Goal: Transaction & Acquisition: Purchase product/service

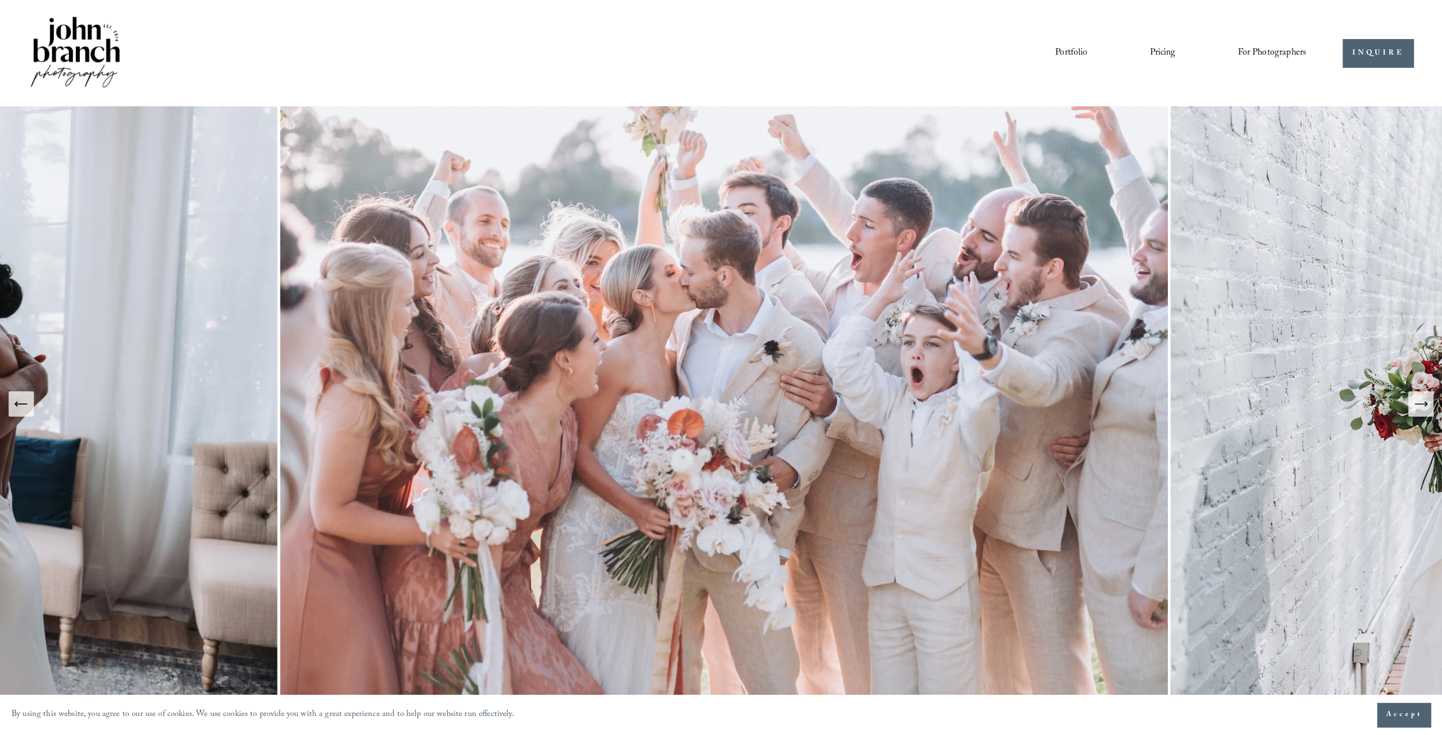
click at [0, 0] on span "Presets" at bounding box center [0, 0] width 0 height 0
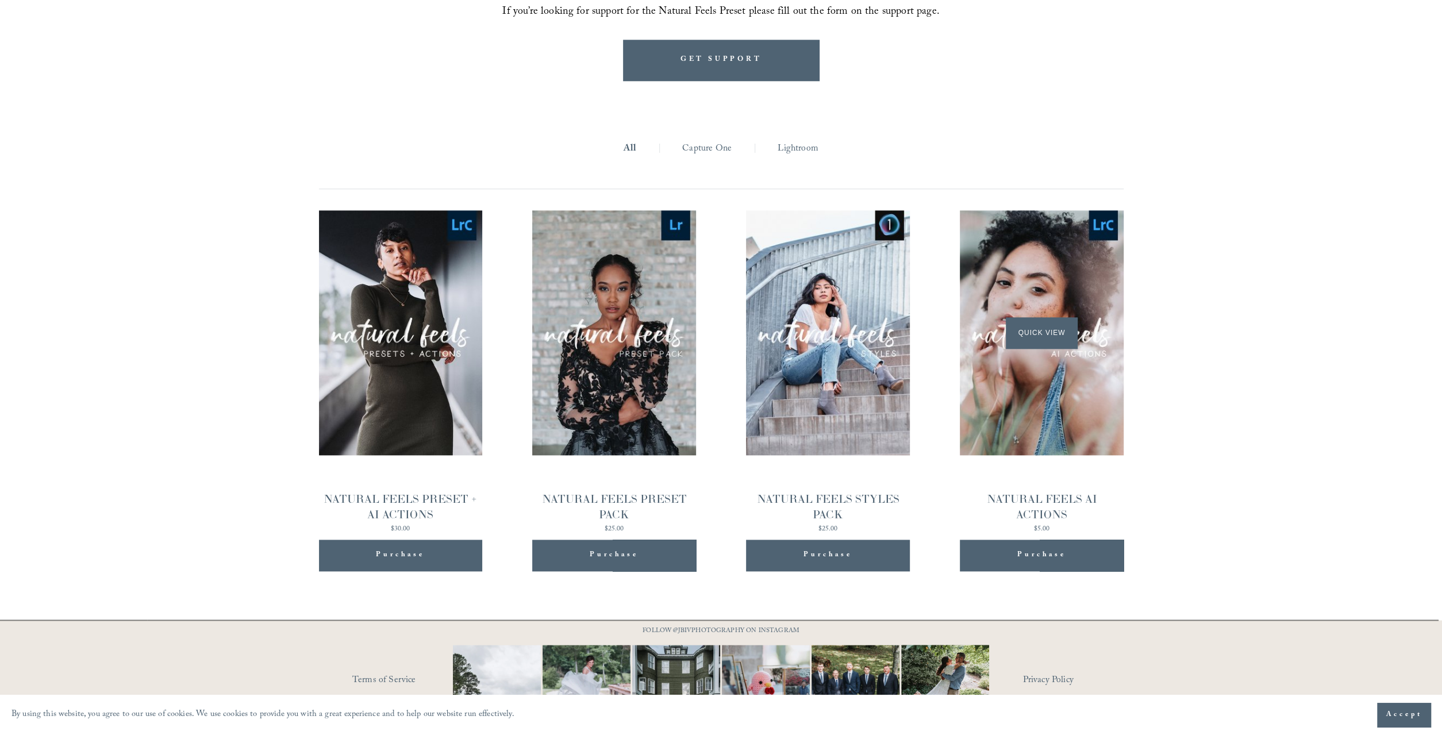
scroll to position [1223, 0]
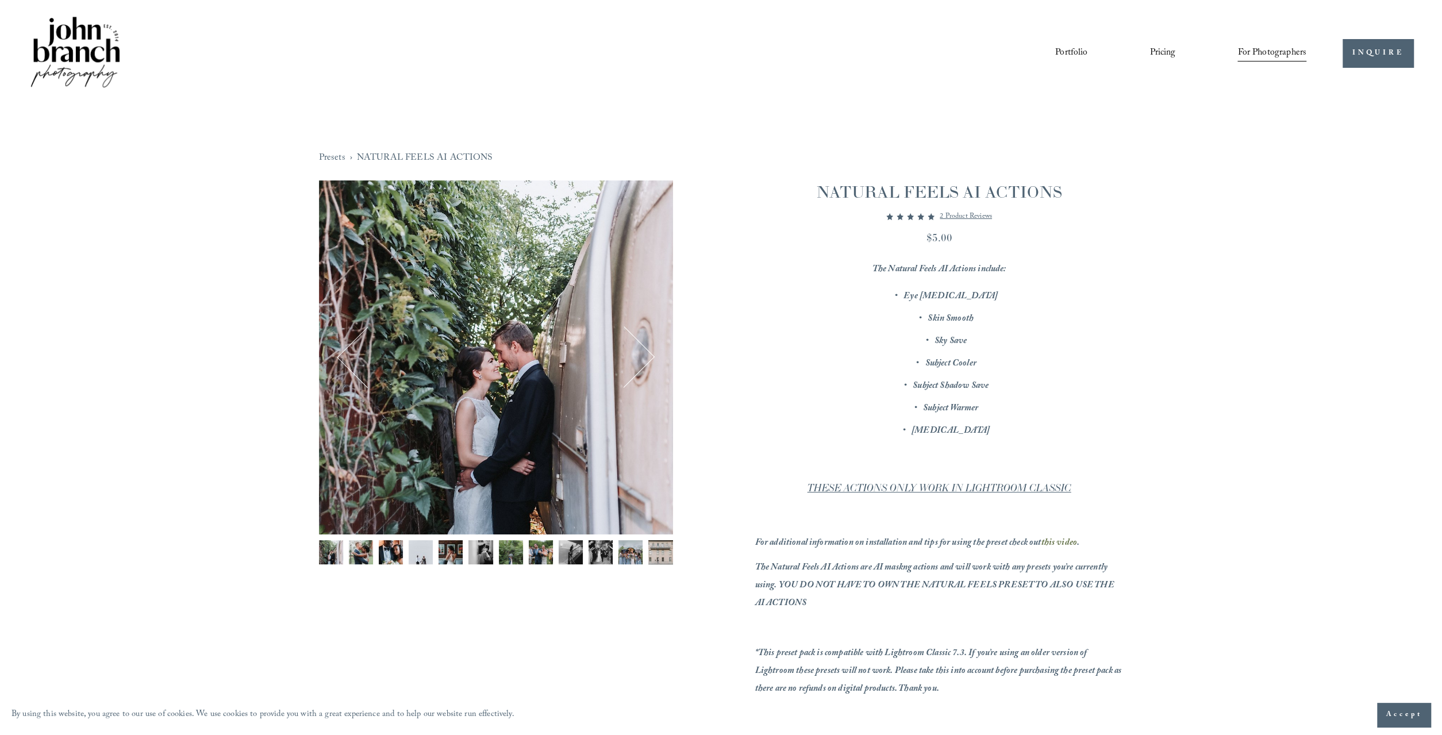
click at [641, 355] on button "Next" at bounding box center [623, 357] width 55 height 55
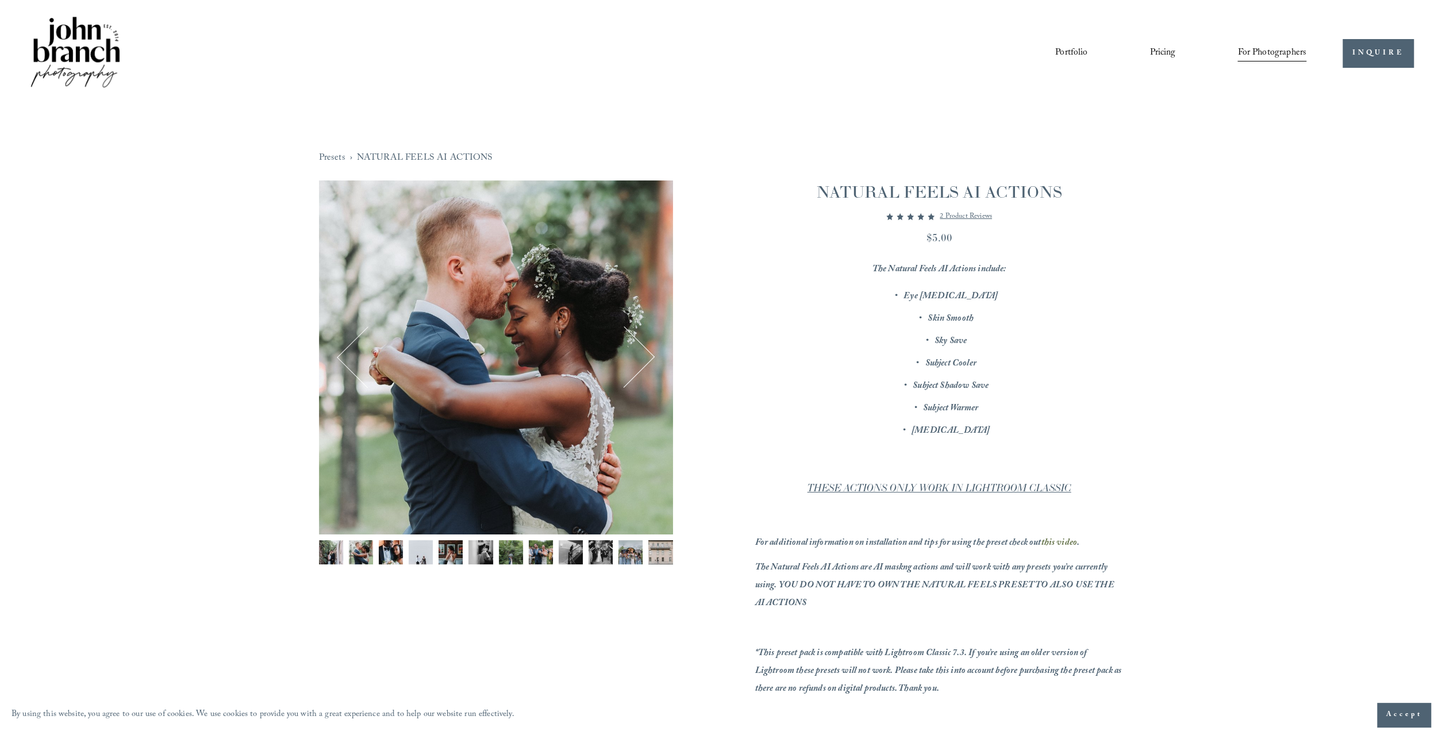
click at [637, 356] on button "Next" at bounding box center [623, 357] width 55 height 55
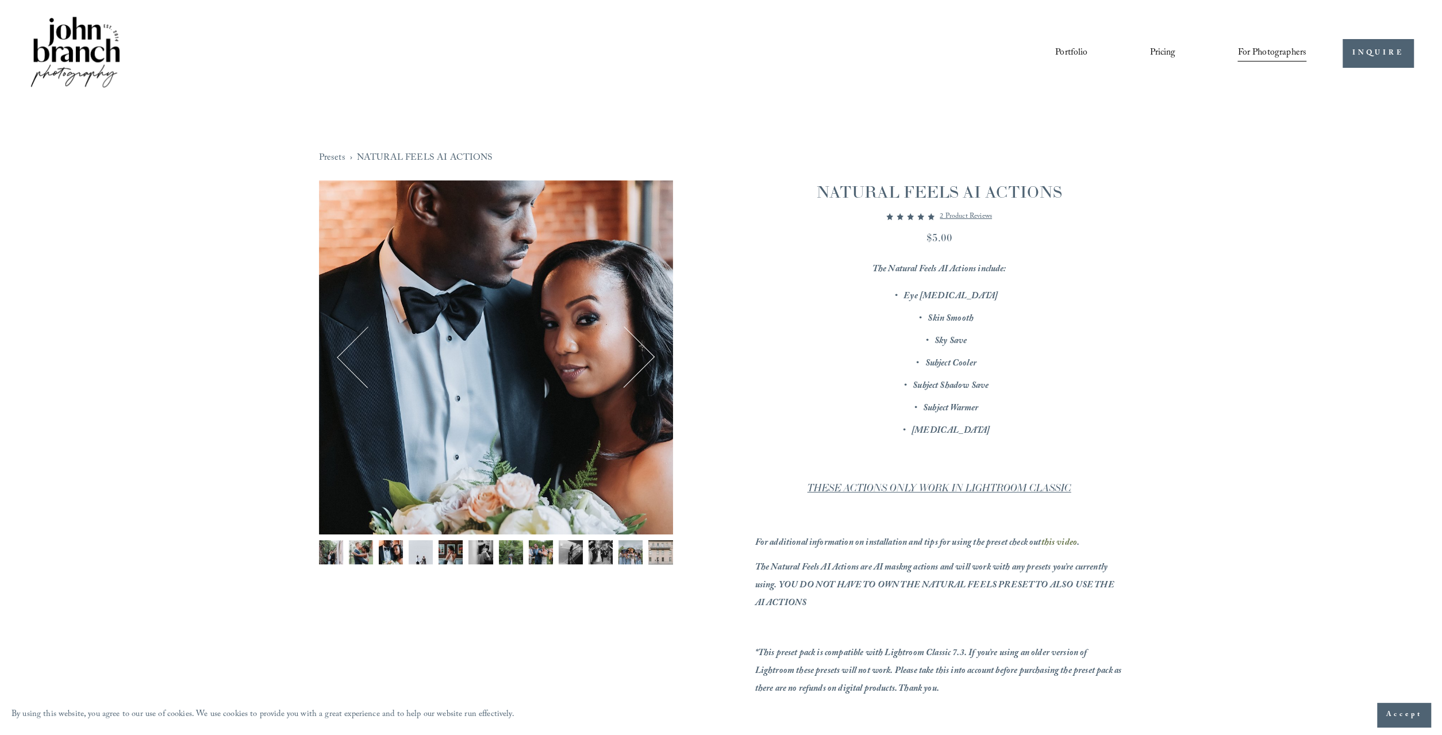
click at [637, 356] on button "Next" at bounding box center [623, 357] width 55 height 55
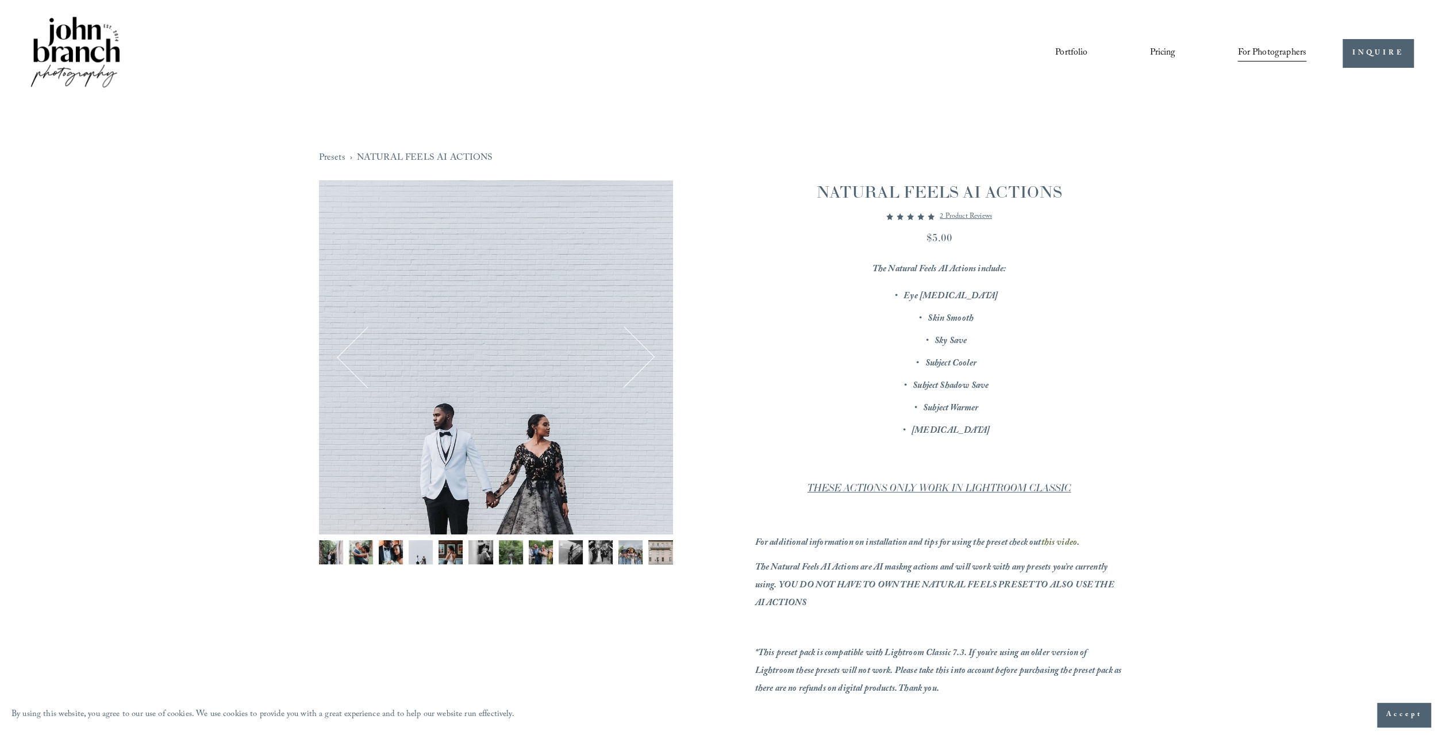
click at [637, 356] on button "Next" at bounding box center [623, 357] width 55 height 55
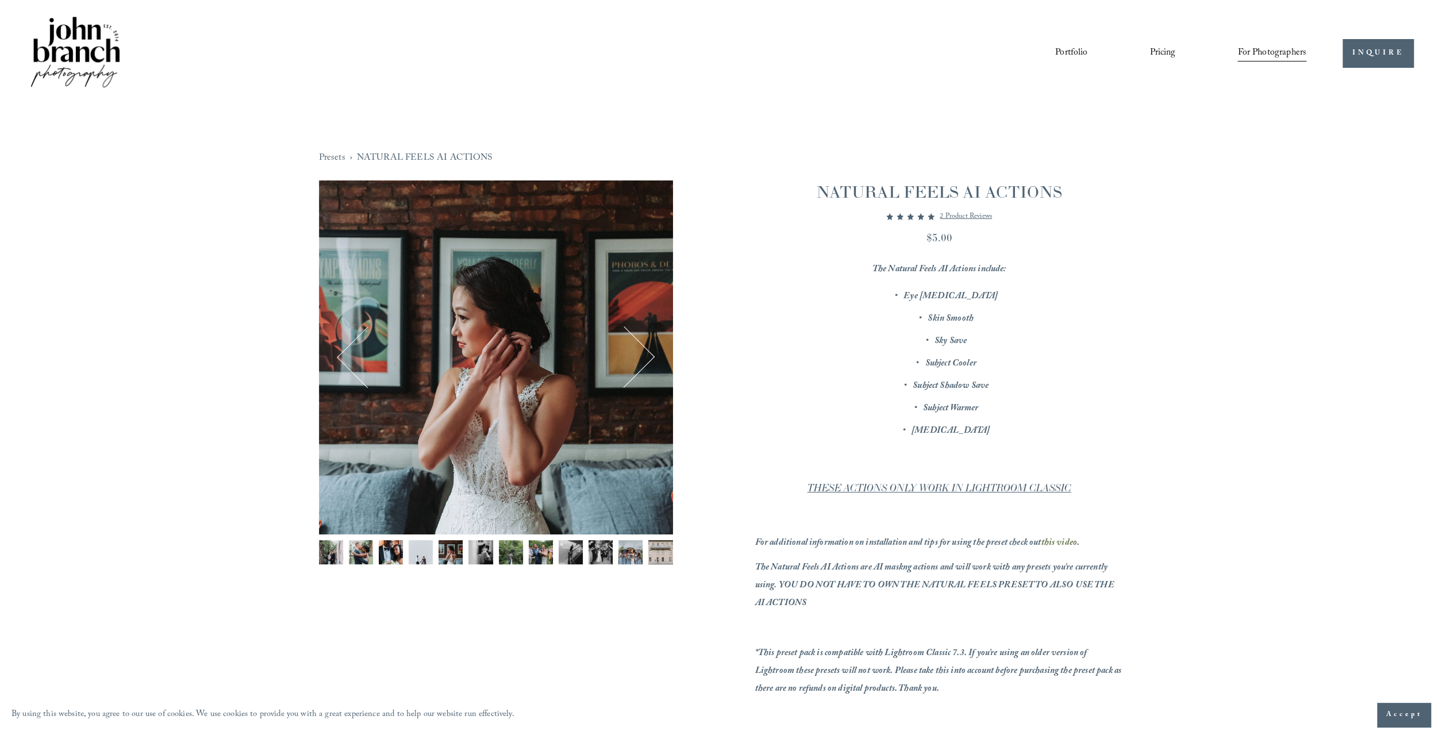
click at [637, 356] on button "Next" at bounding box center [623, 357] width 55 height 55
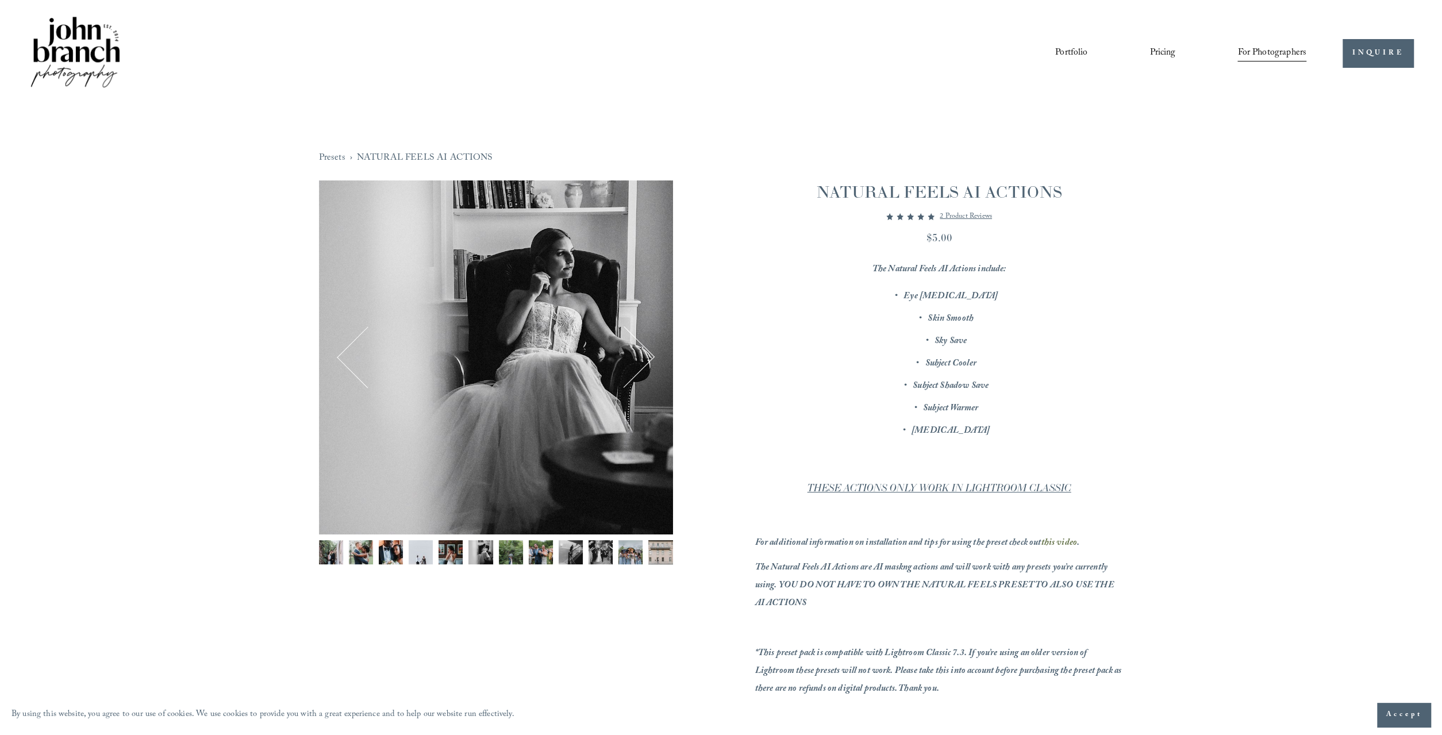
click at [637, 356] on button "Next" at bounding box center [623, 357] width 55 height 55
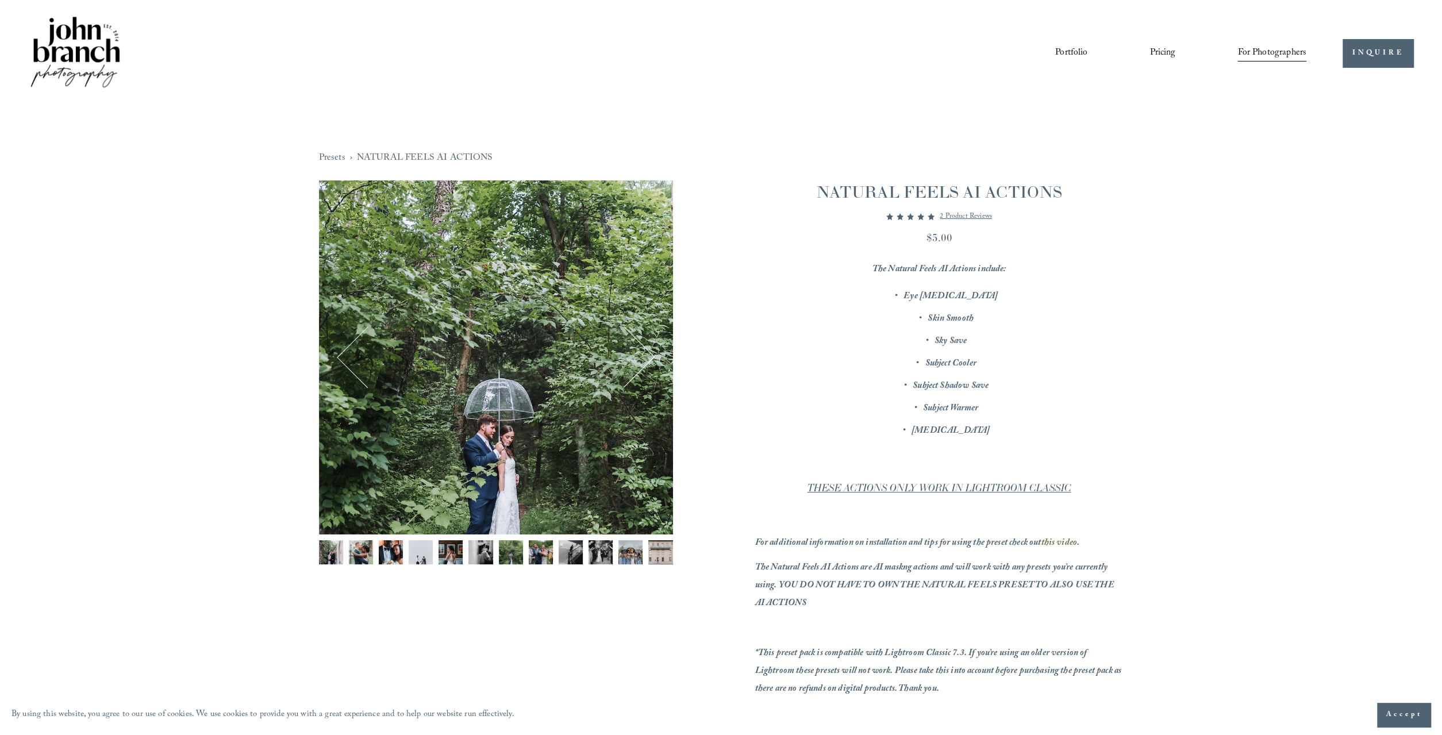
click at [640, 355] on button "Next" at bounding box center [623, 357] width 55 height 55
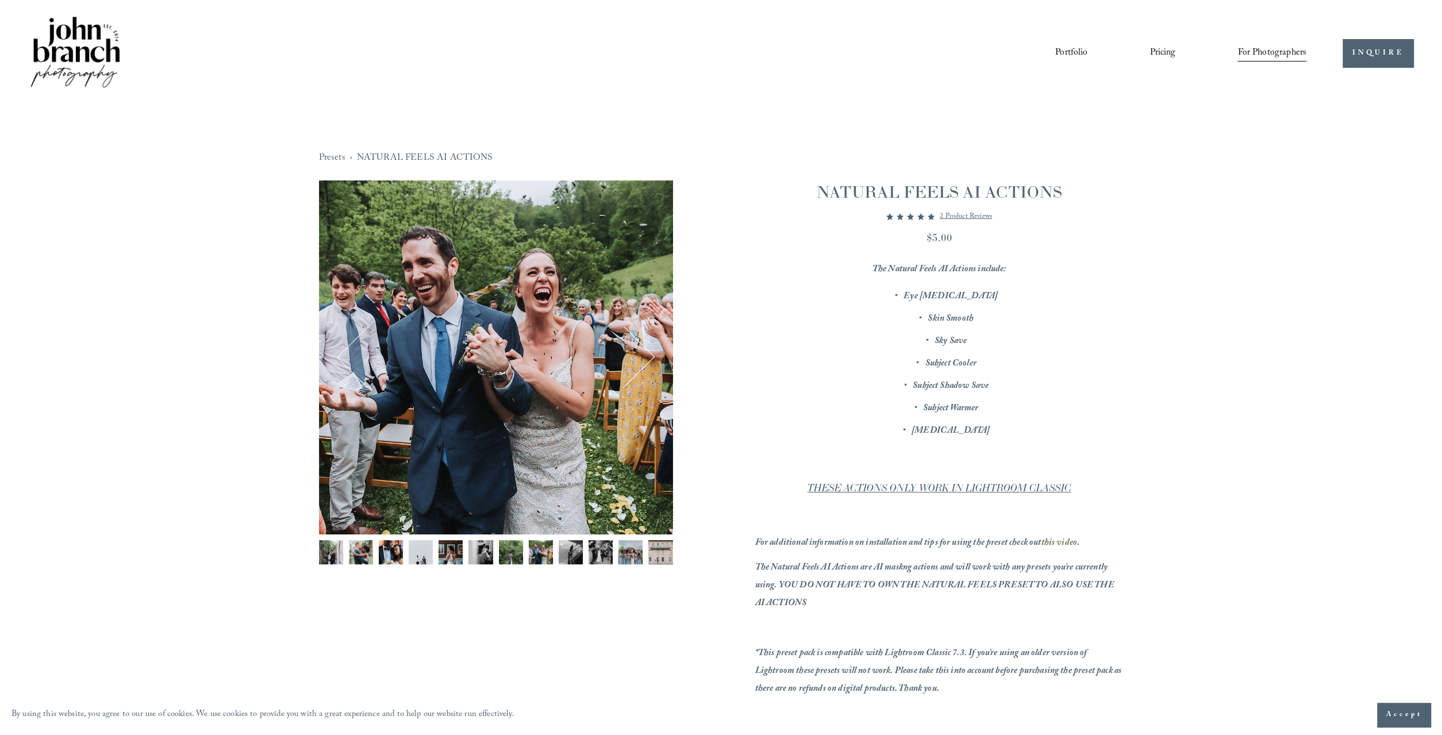
click at [640, 355] on button "Next" at bounding box center [623, 357] width 55 height 55
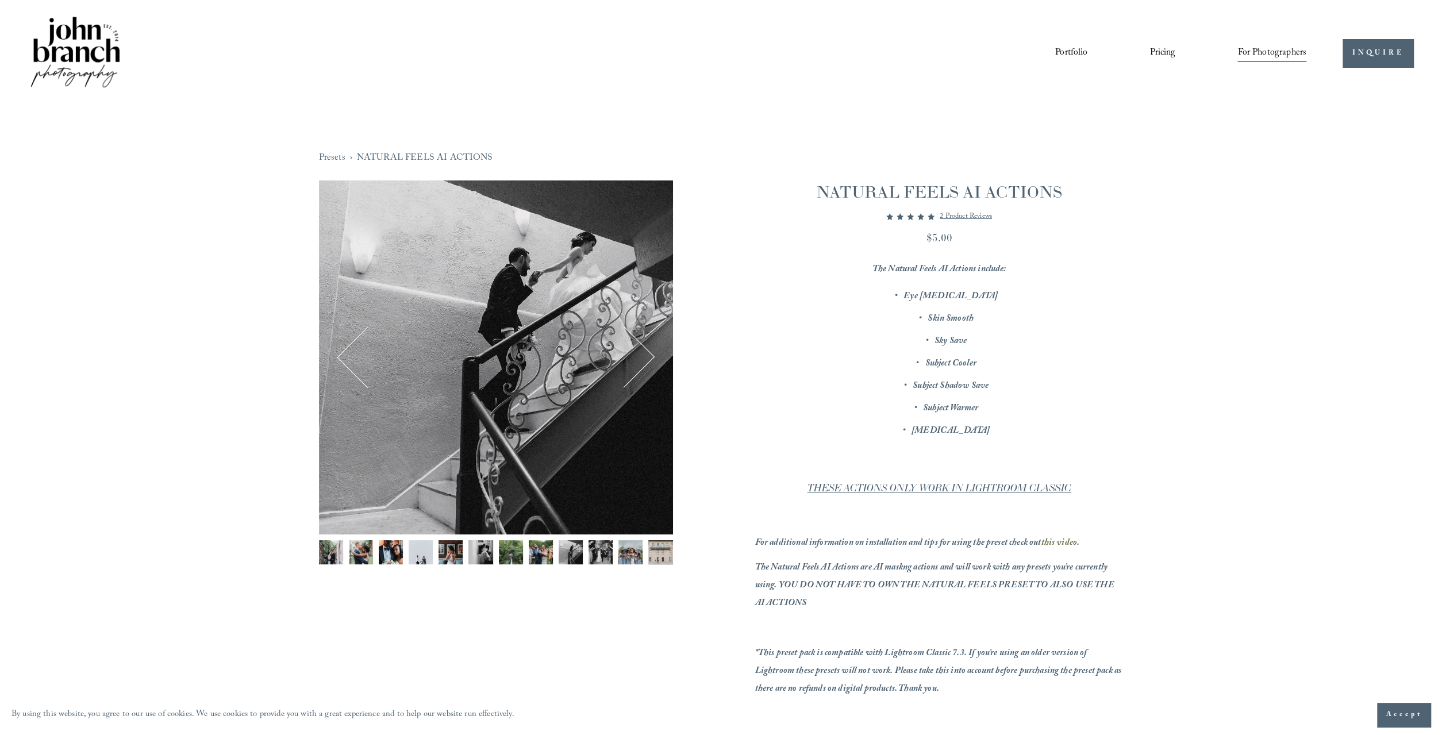
click at [640, 355] on button "Next" at bounding box center [623, 357] width 55 height 55
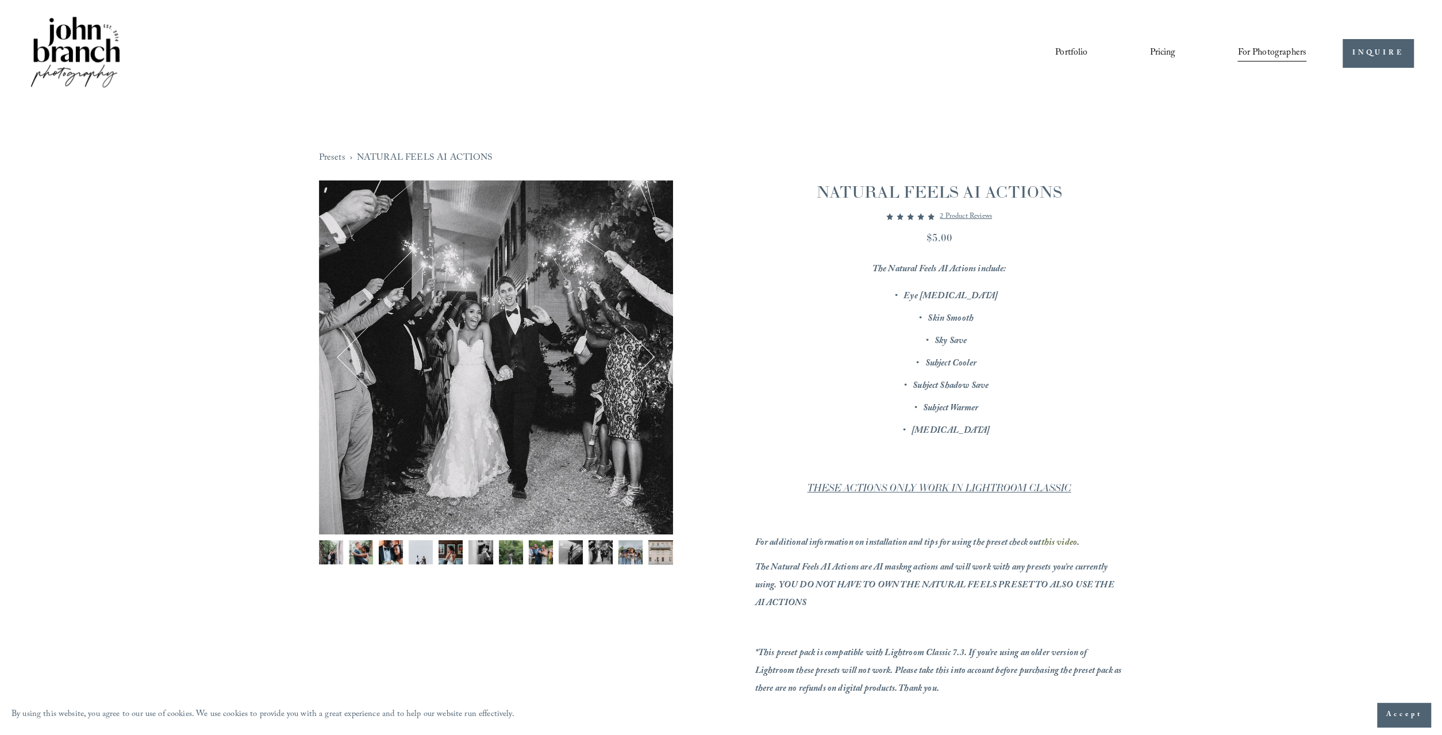
click at [640, 355] on button "Next" at bounding box center [623, 357] width 55 height 55
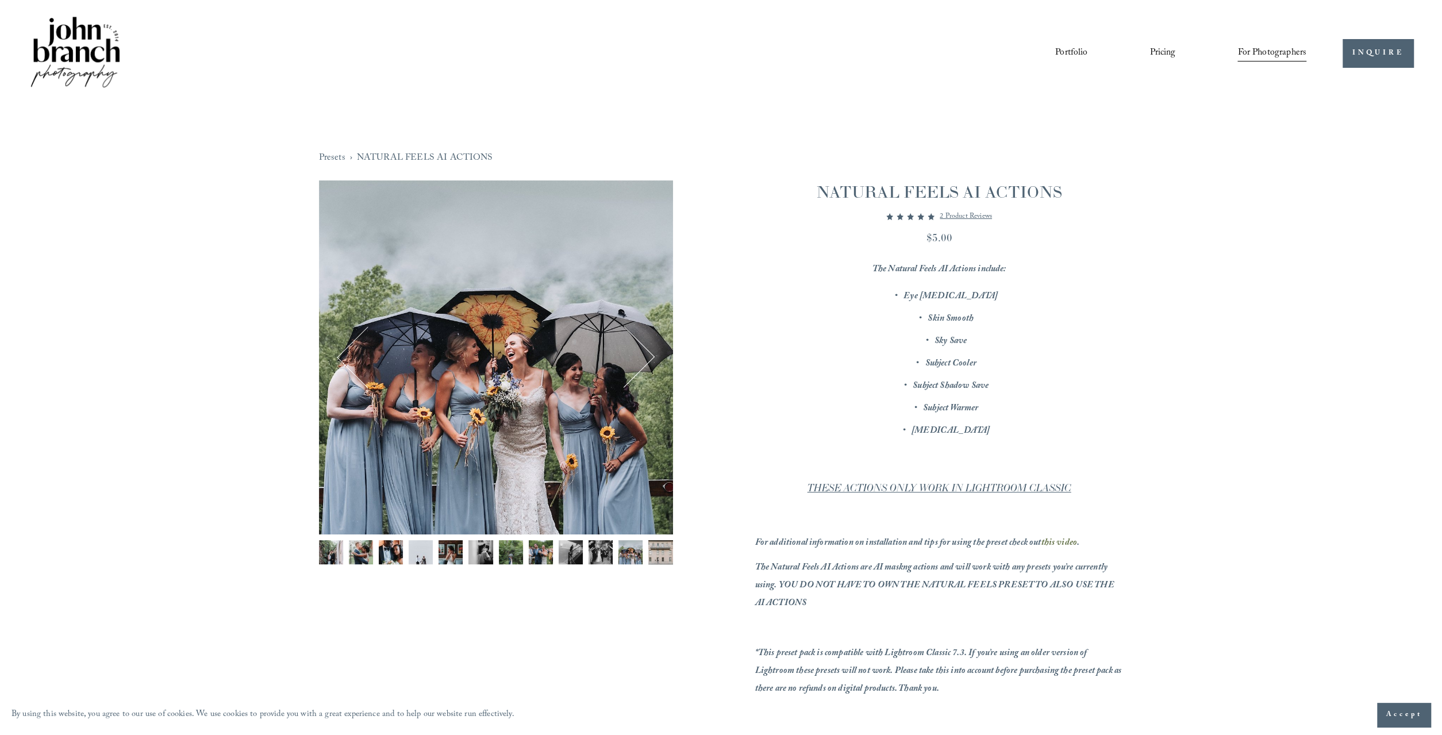
click at [640, 355] on button "Next" at bounding box center [623, 357] width 55 height 55
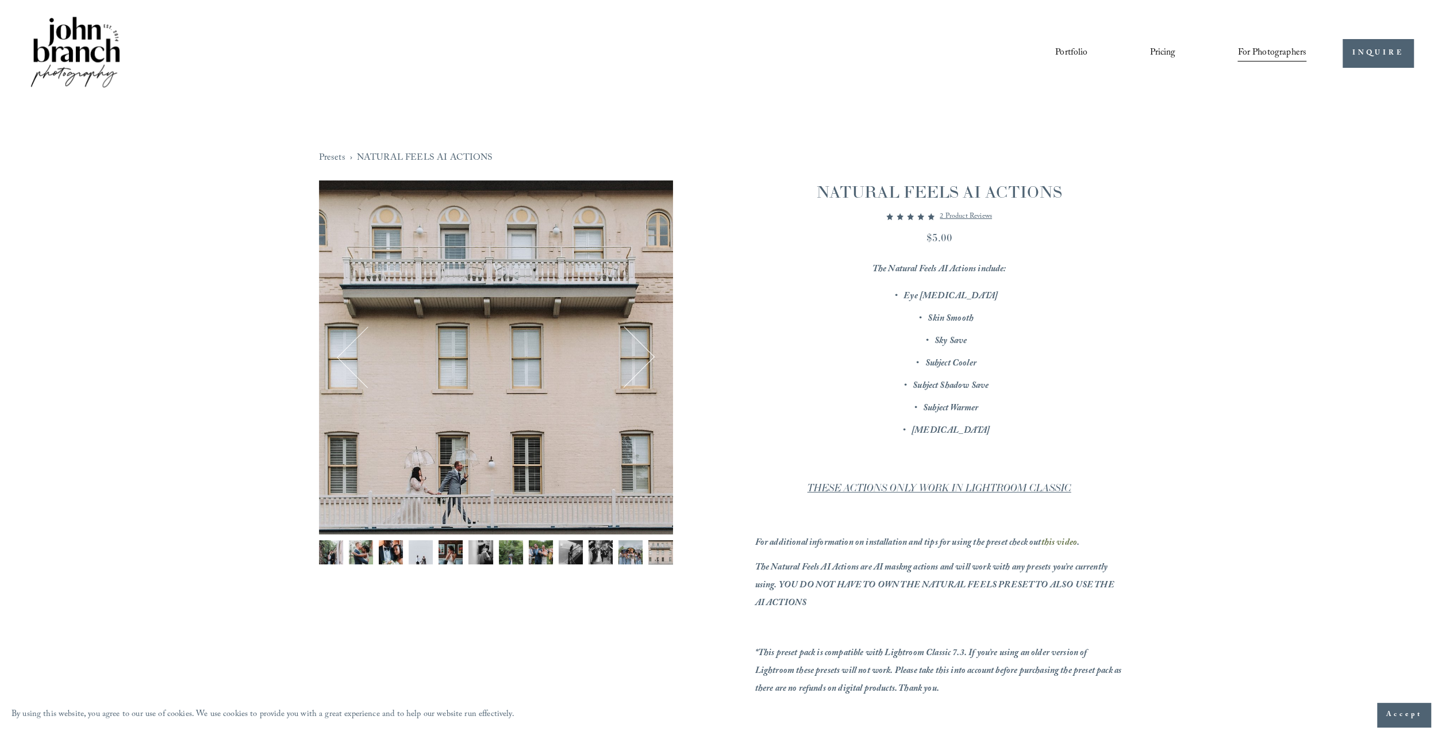
click at [640, 355] on button "Next" at bounding box center [623, 357] width 55 height 55
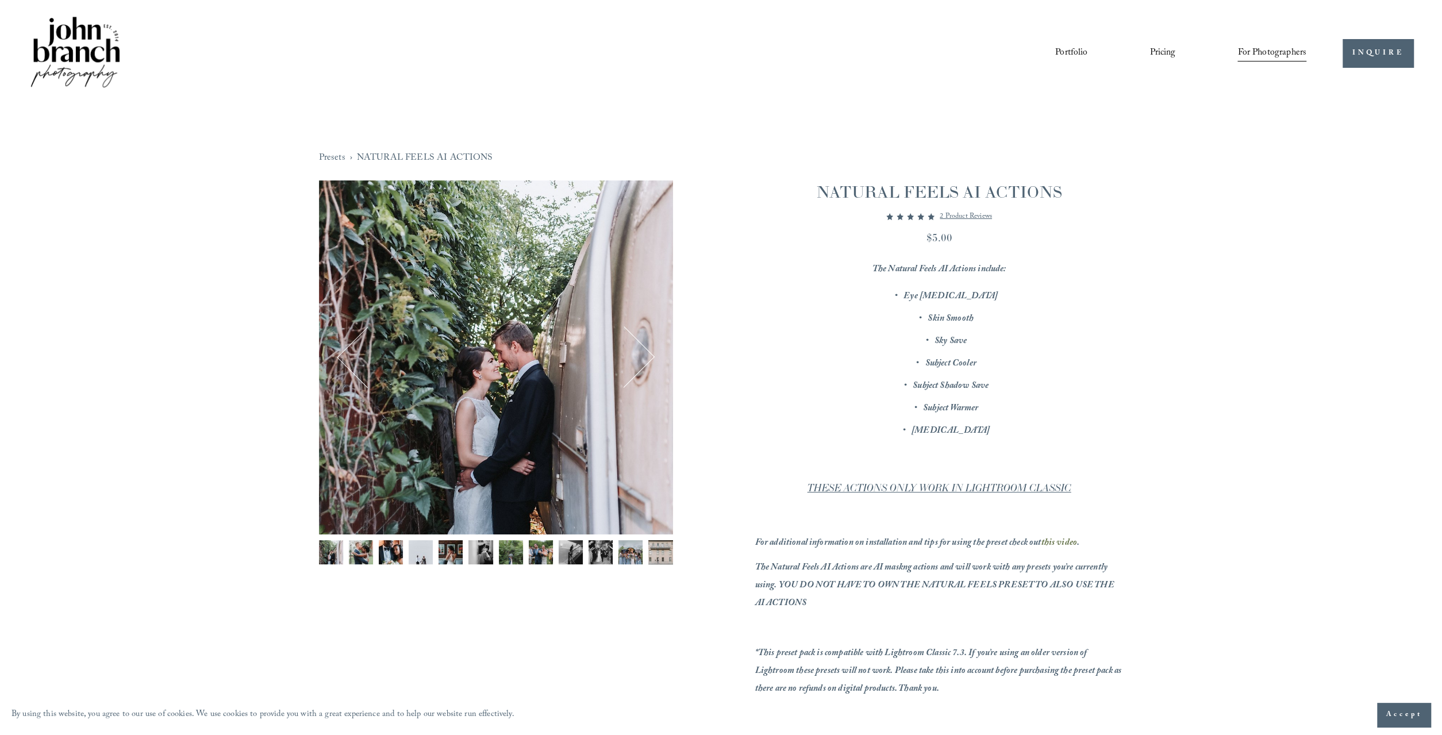
click at [640, 355] on button "Next" at bounding box center [623, 357] width 55 height 55
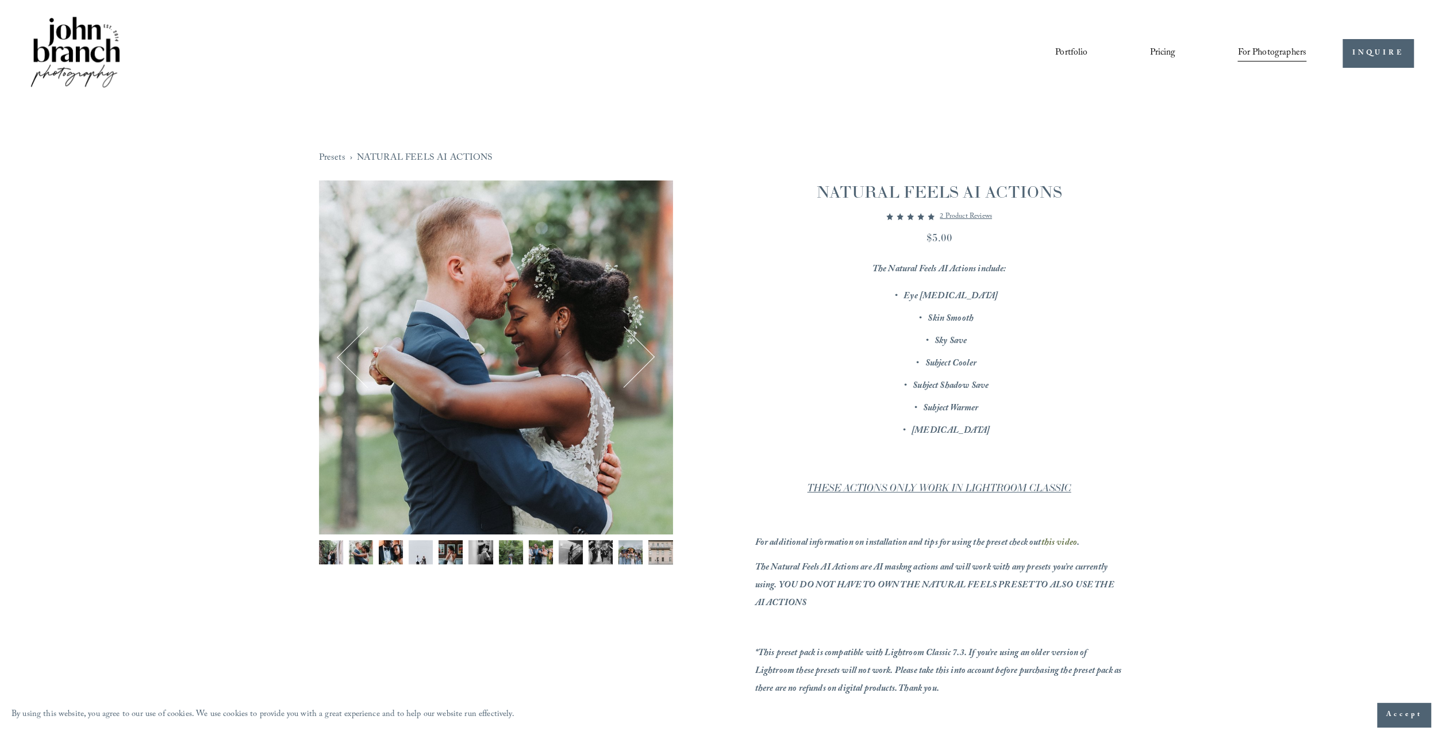
click at [640, 355] on button "Next" at bounding box center [623, 357] width 55 height 55
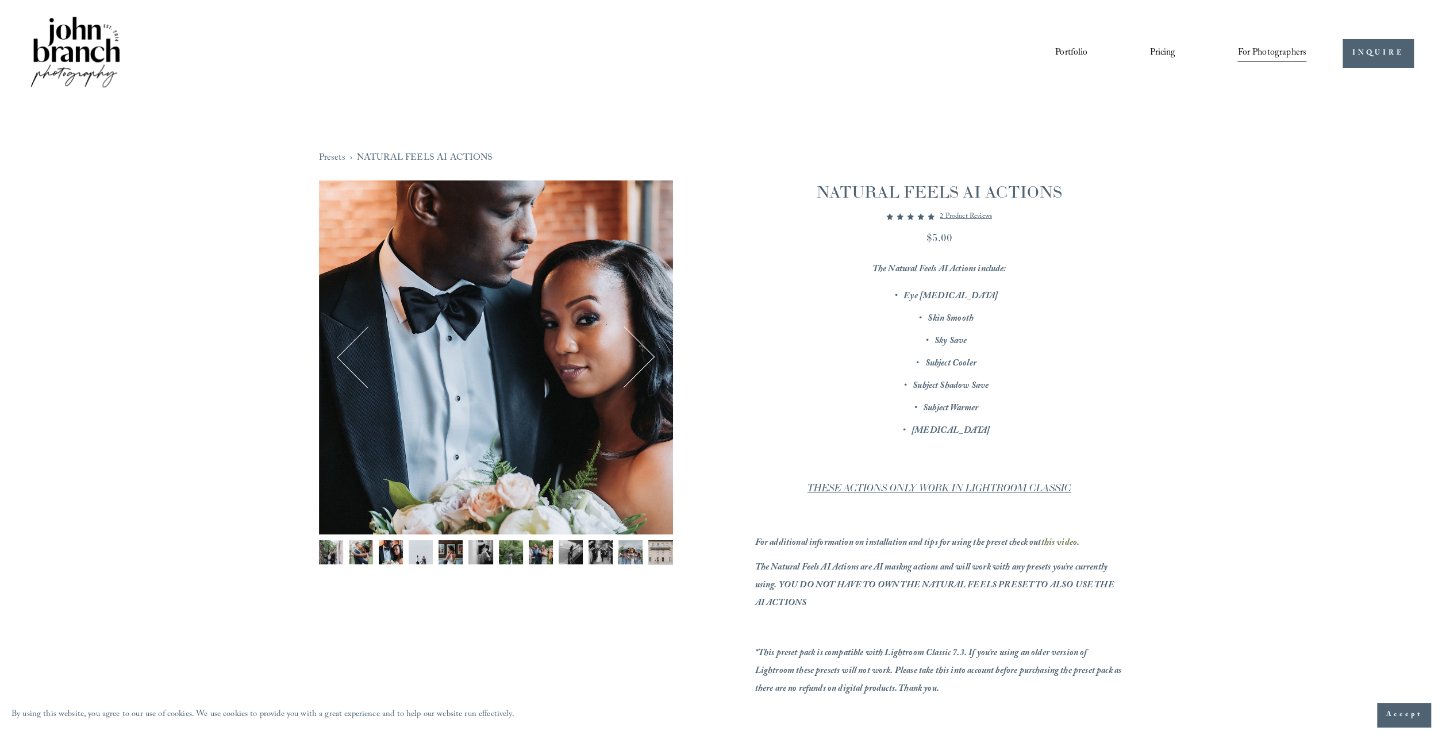
click at [640, 355] on button "Next" at bounding box center [623, 357] width 55 height 55
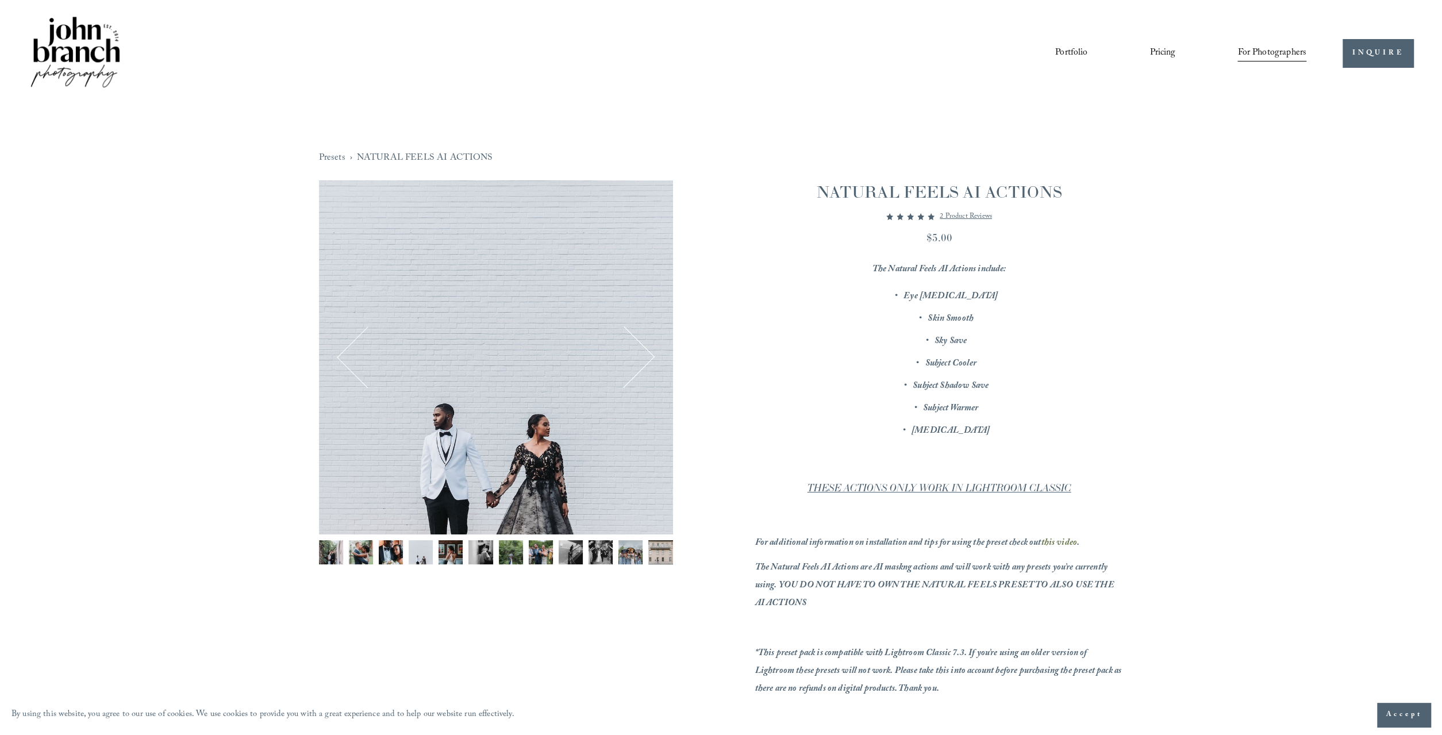
click at [640, 355] on button "Next" at bounding box center [623, 357] width 55 height 55
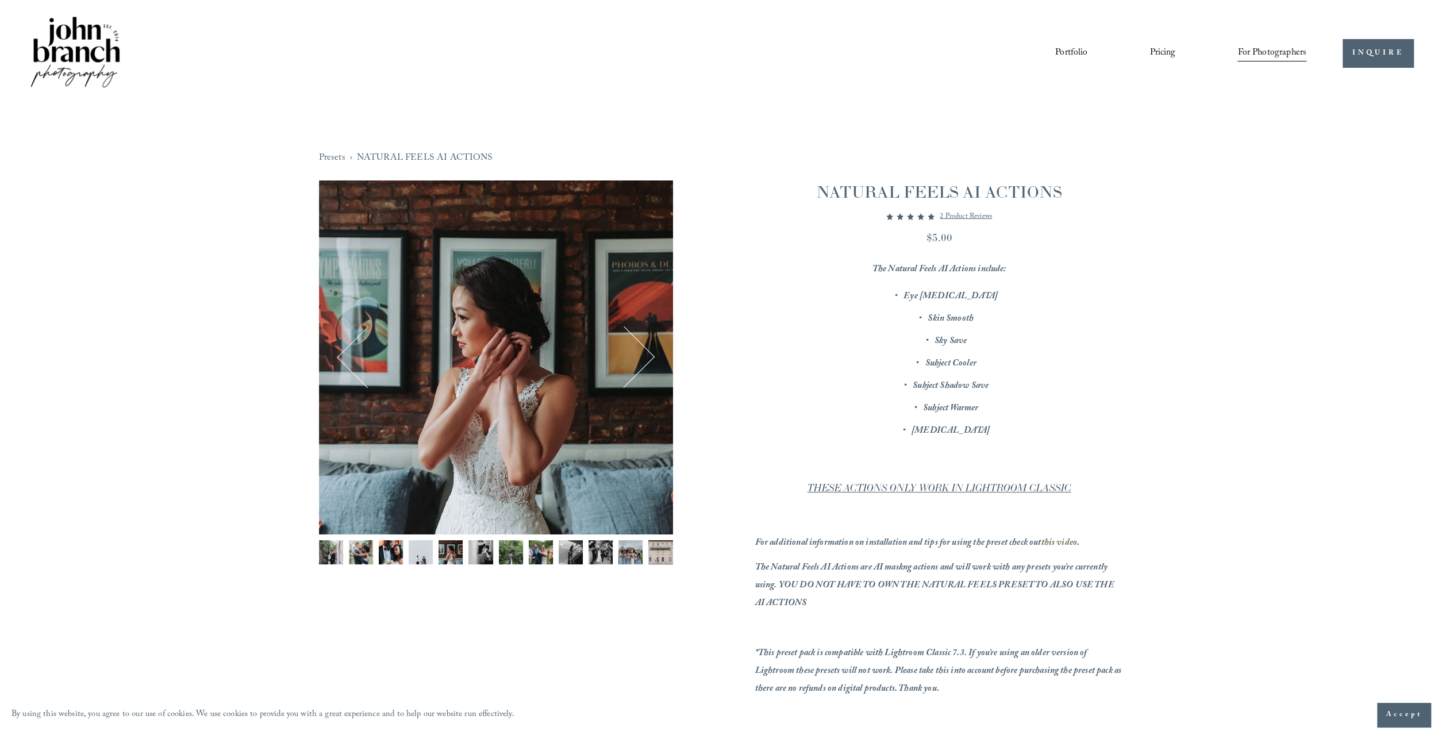
click at [640, 355] on button "Next" at bounding box center [623, 357] width 55 height 55
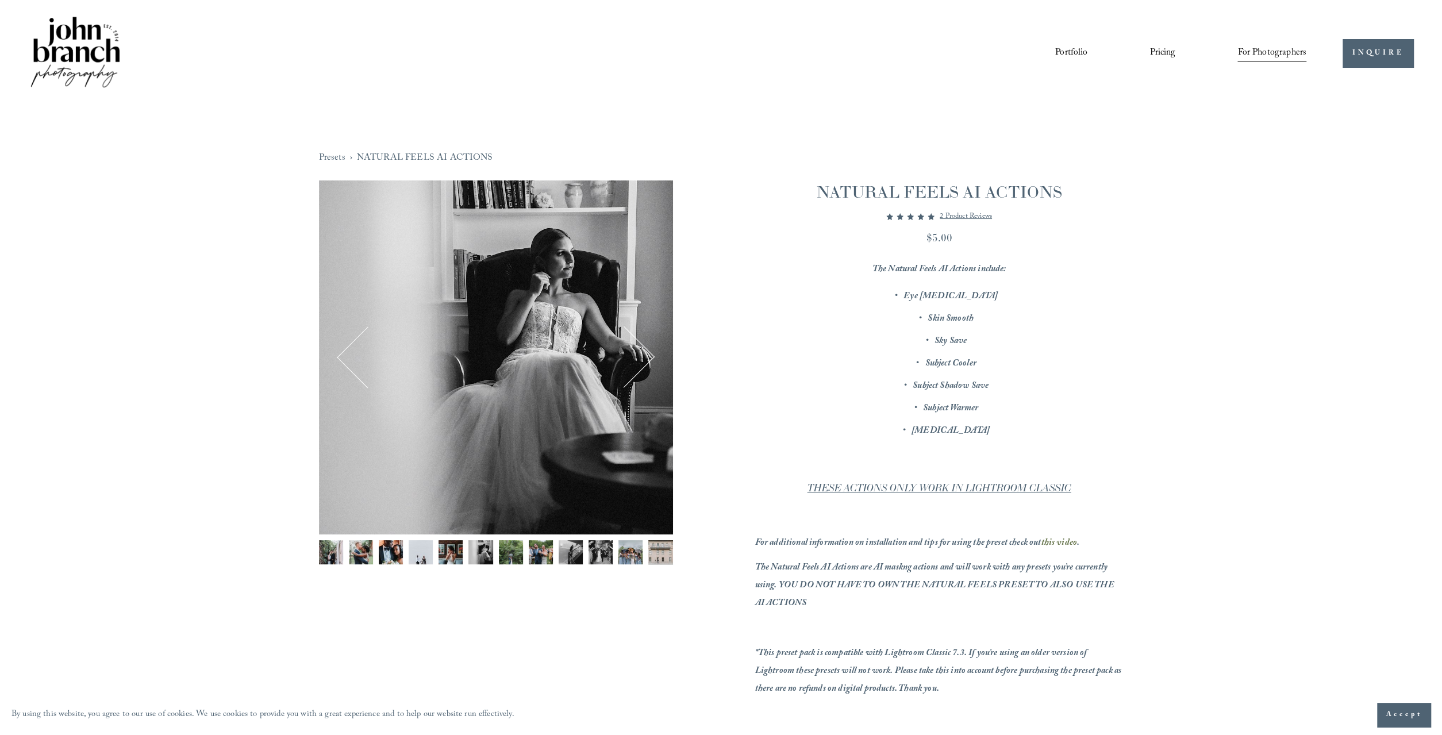
click at [640, 355] on button "Next" at bounding box center [623, 357] width 55 height 55
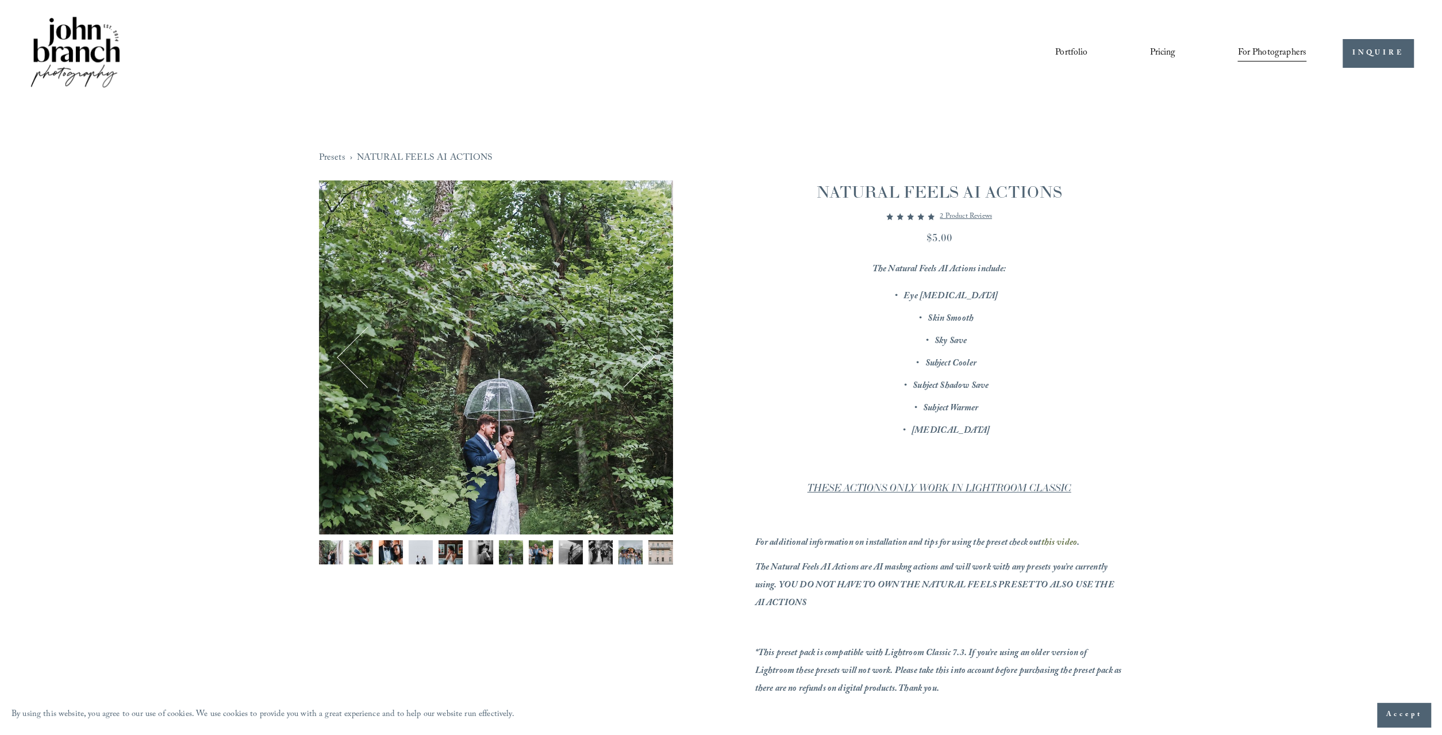
click at [640, 355] on button "Next" at bounding box center [623, 357] width 55 height 55
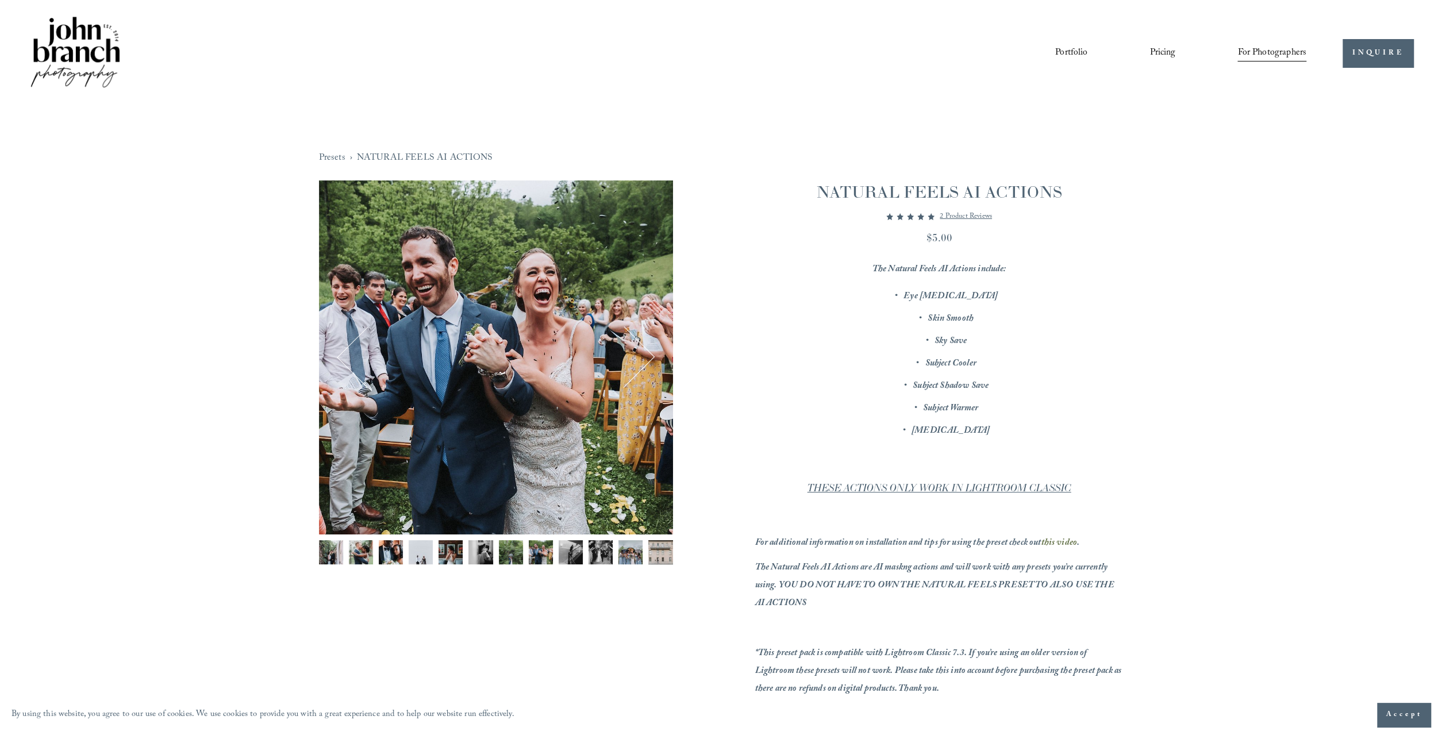
click at [640, 355] on button "Next" at bounding box center [623, 357] width 55 height 55
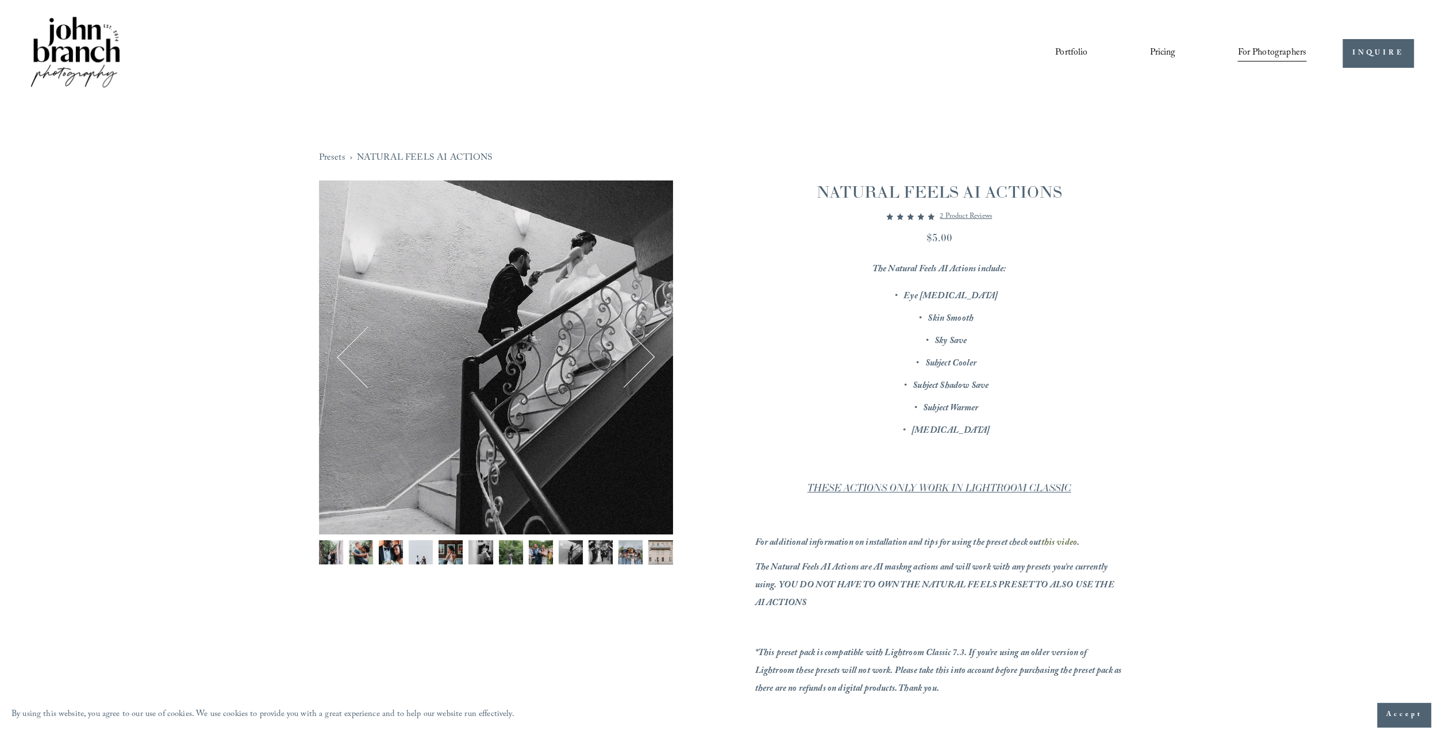
click at [640, 355] on button "Next" at bounding box center [623, 357] width 55 height 55
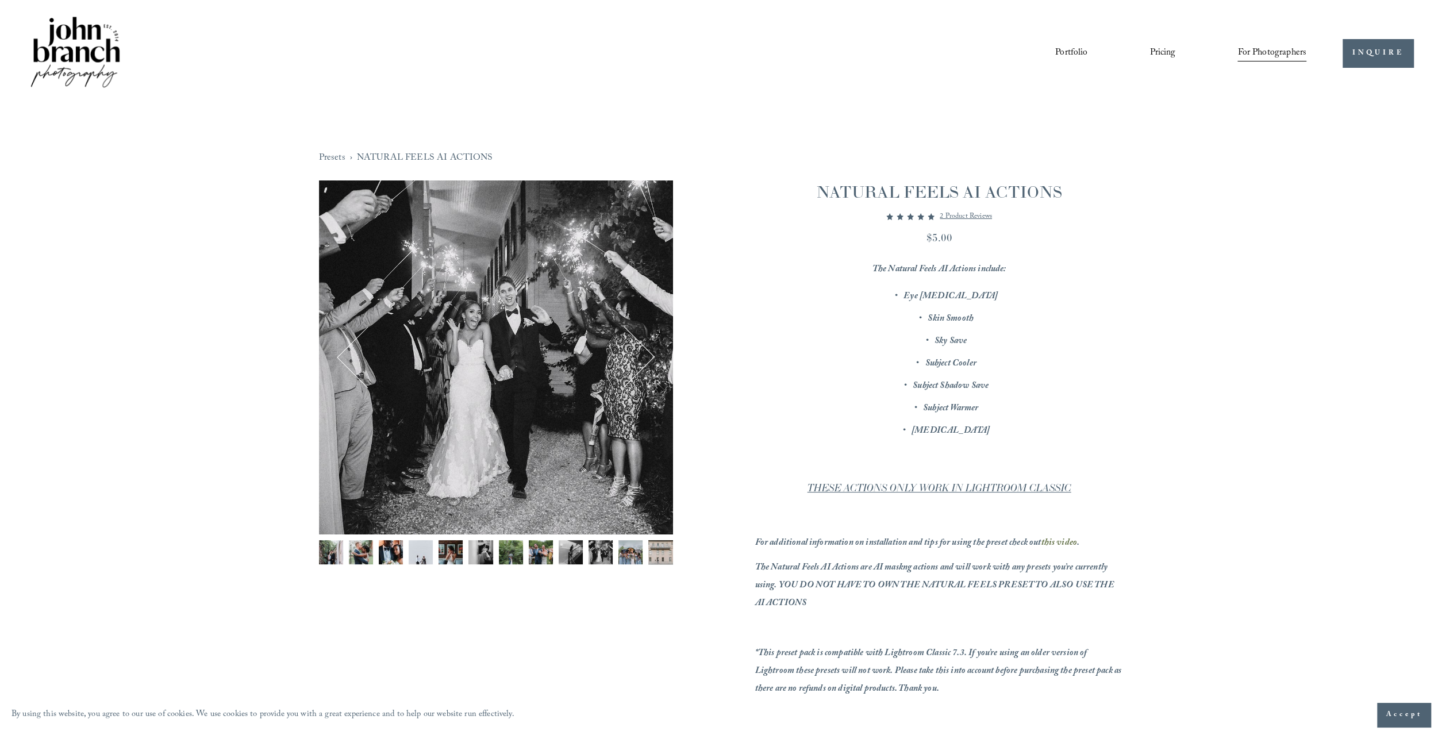
click at [759, 276] on p "The Natural Feels AI Actions include:" at bounding box center [939, 270] width 368 height 18
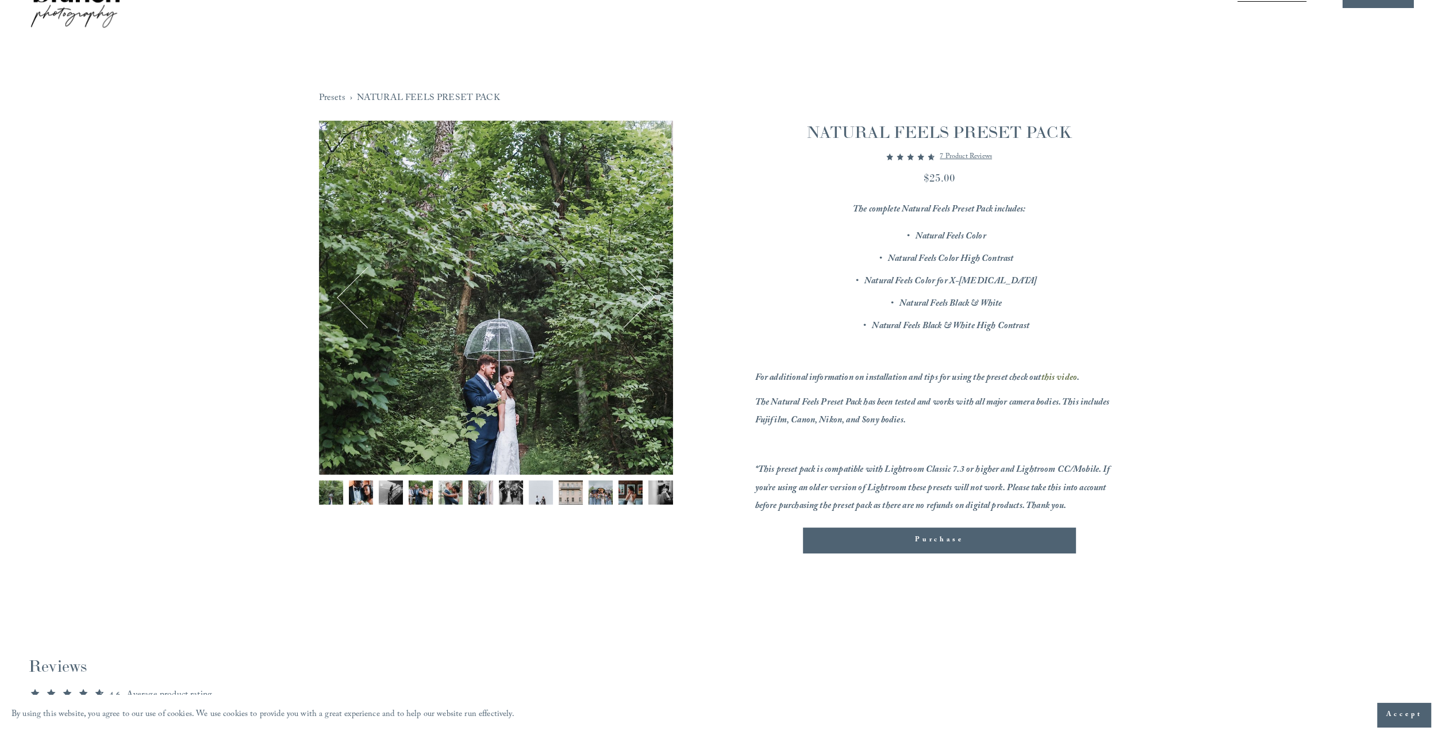
scroll to position [179, 0]
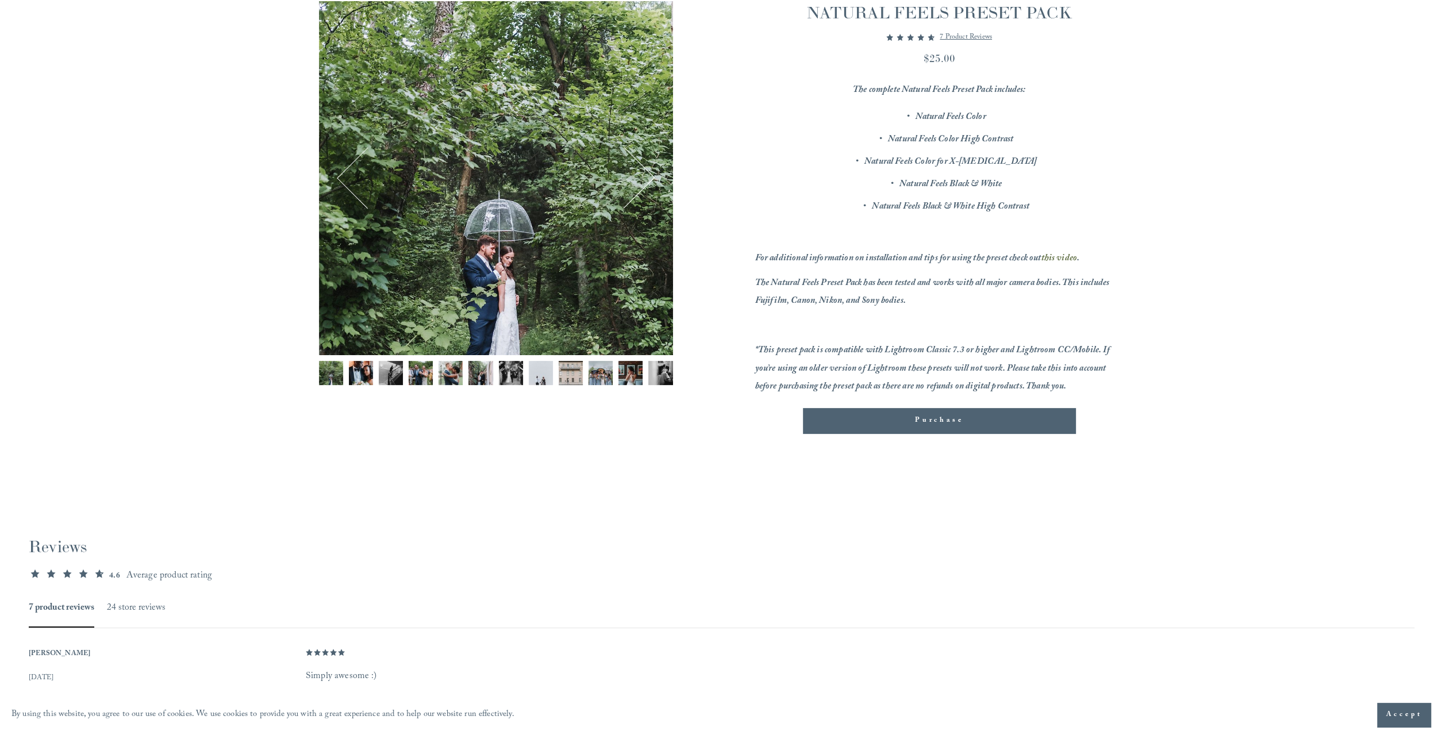
click at [424, 376] on img "Image 4 of 12" at bounding box center [421, 373] width 24 height 24
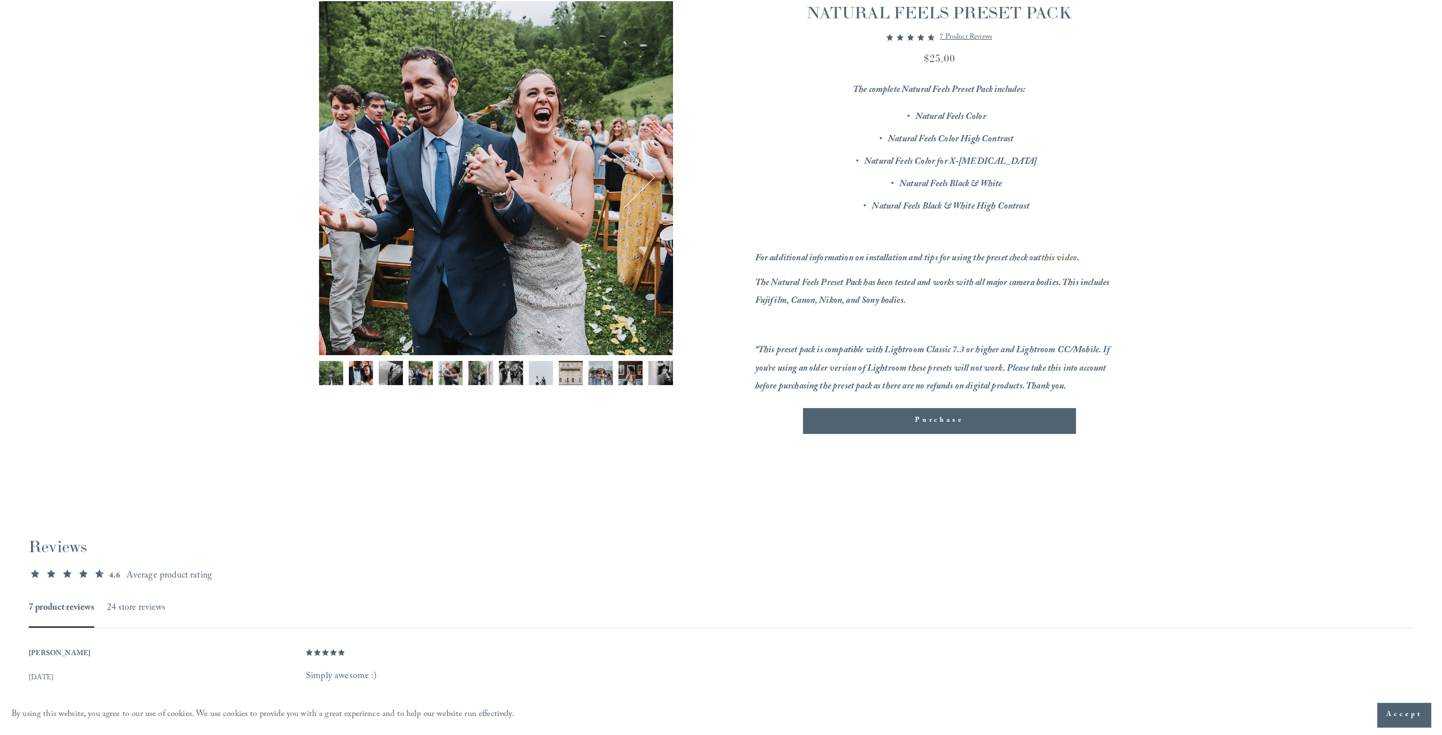
click at [463, 381] on div "Gallery thumbnails" at bounding box center [496, 376] width 354 height 30
click at [506, 374] on img "Image 7 of 12" at bounding box center [511, 373] width 24 height 24
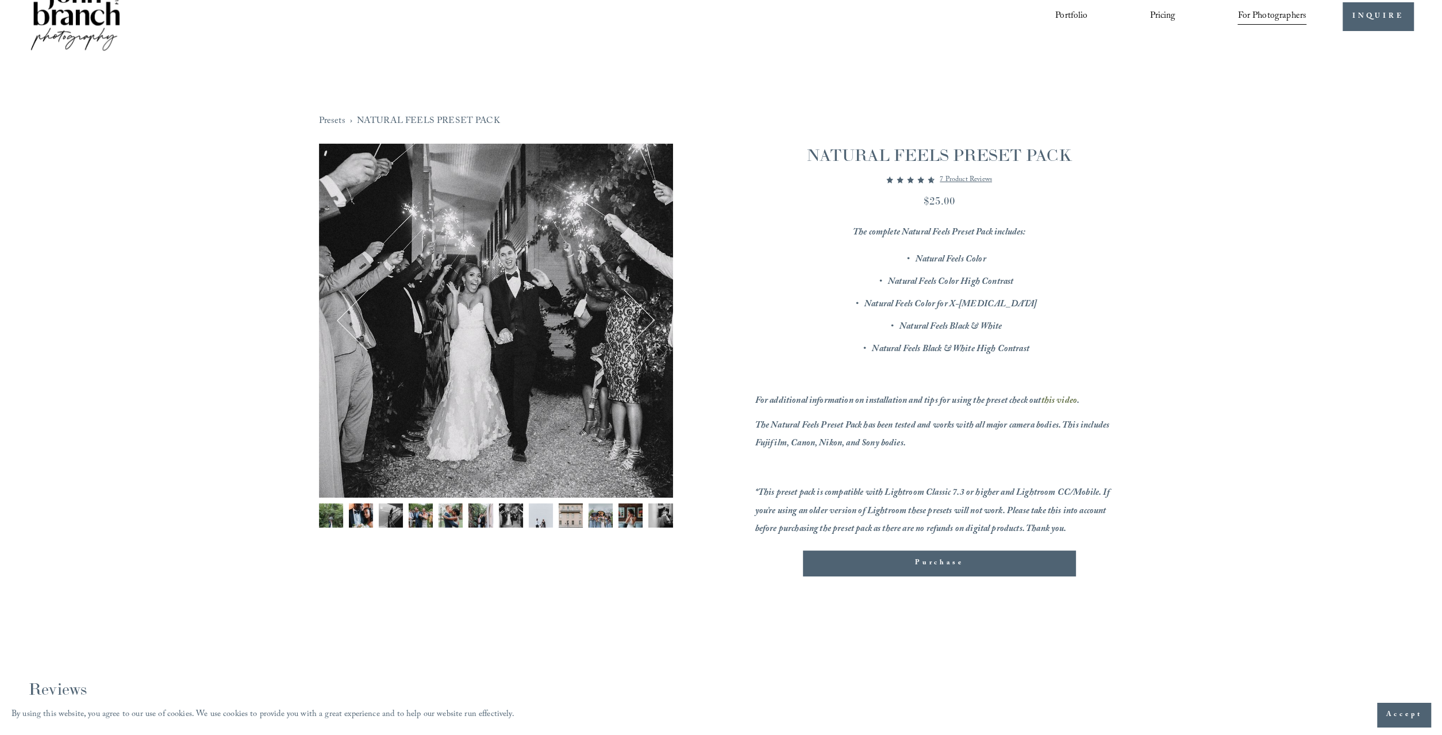
scroll to position [0, 0]
